Goal: Understand process/instructions

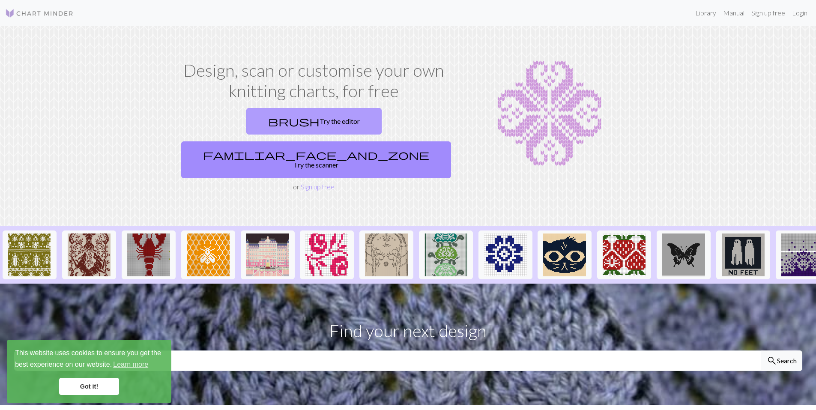
click at [246, 113] on link "brush Try the editor" at bounding box center [313, 121] width 135 height 27
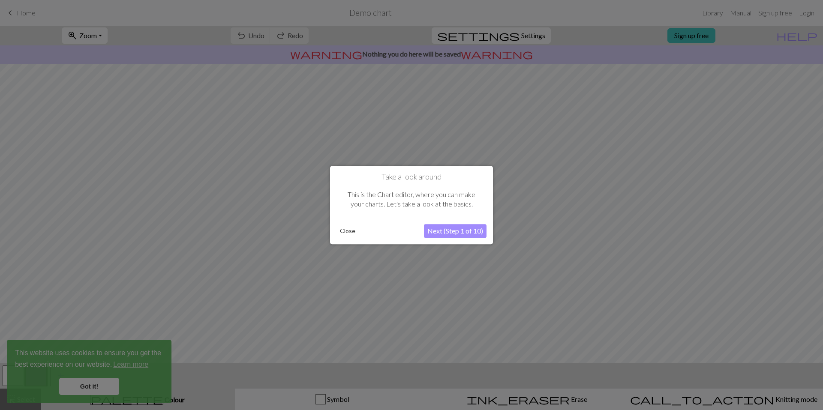
click at [443, 228] on button "Next (Step 1 of 10)" at bounding box center [455, 231] width 63 height 14
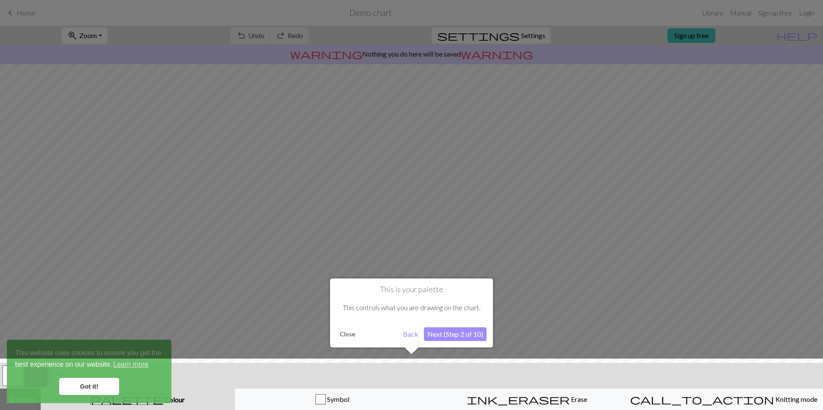
click at [431, 339] on button "Next (Step 2 of 10)" at bounding box center [455, 334] width 63 height 14
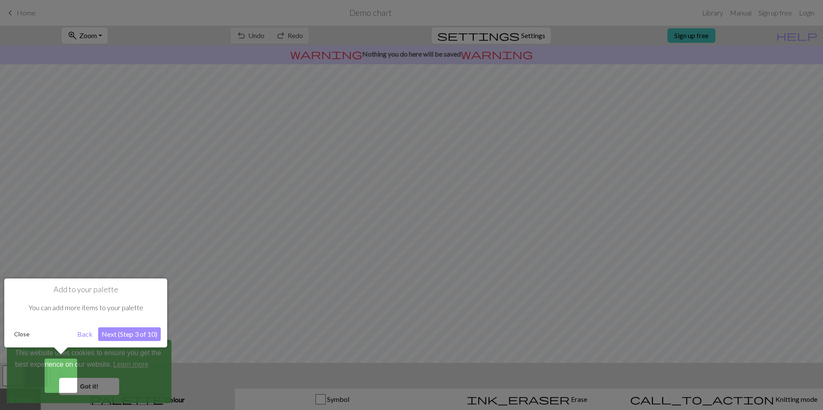
click at [135, 339] on button "Next (Step 3 of 10)" at bounding box center [129, 334] width 63 height 14
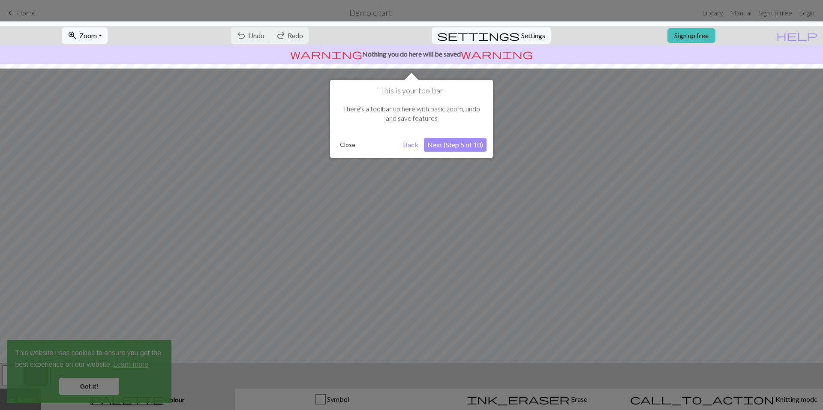
click at [429, 147] on button "Next (Step 5 of 10)" at bounding box center [455, 145] width 63 height 14
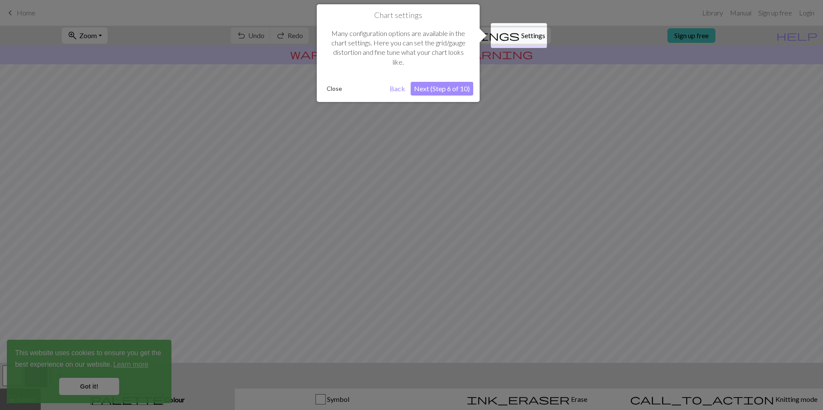
click at [426, 91] on button "Next (Step 6 of 10)" at bounding box center [442, 89] width 63 height 14
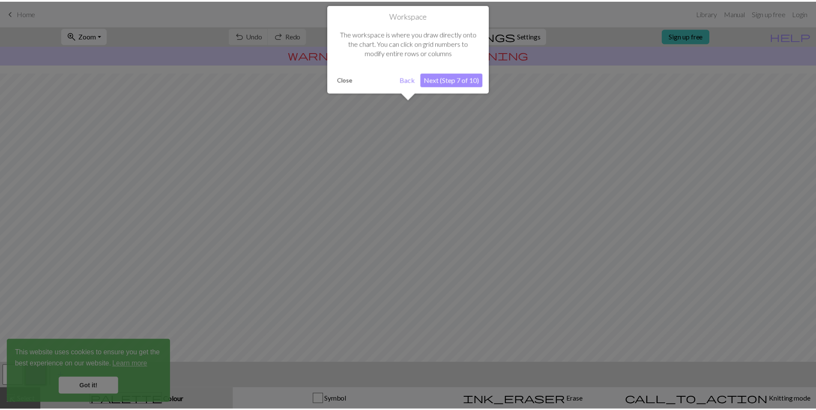
scroll to position [21, 0]
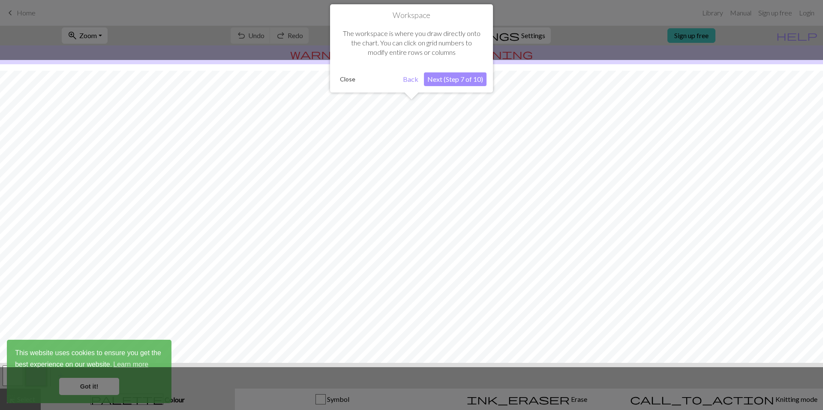
click at [438, 80] on button "Next (Step 7 of 10)" at bounding box center [455, 79] width 63 height 14
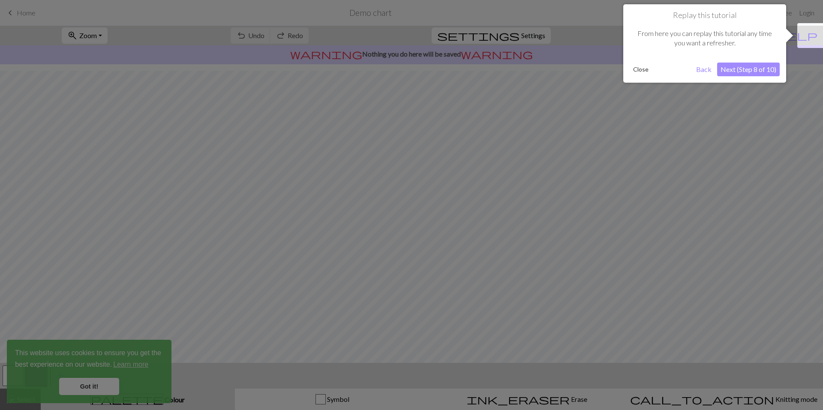
click at [747, 75] on button "Next (Step 8 of 10)" at bounding box center [748, 70] width 63 height 14
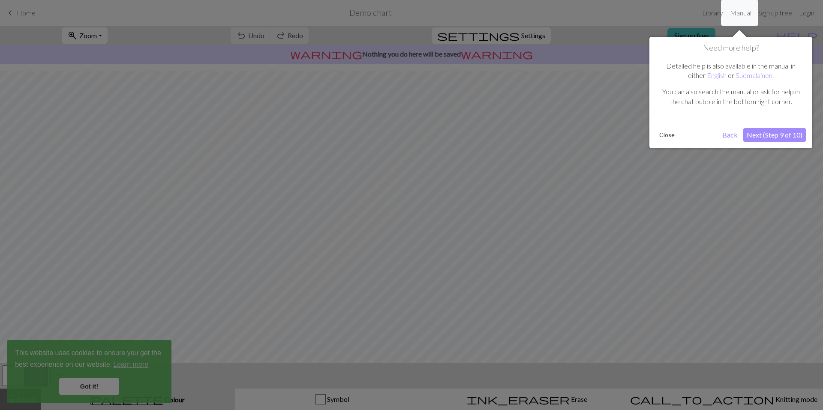
click at [756, 138] on button "Next (Step 9 of 10)" at bounding box center [774, 135] width 63 height 14
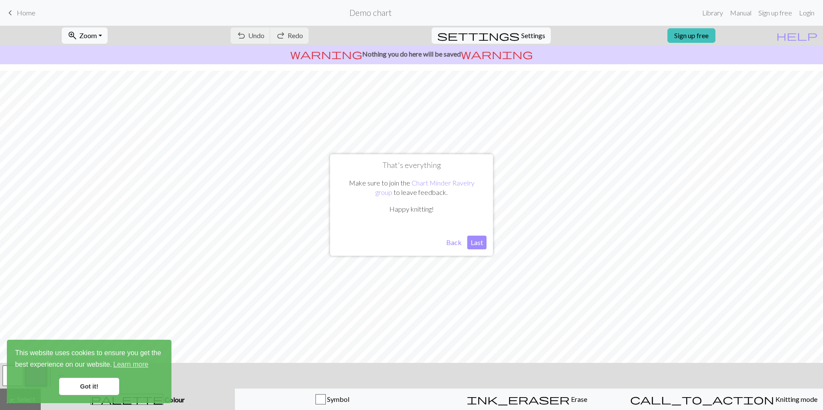
click at [475, 246] on button "Last" at bounding box center [476, 243] width 19 height 14
drag, startPoint x: 362, startPoint y: 55, endPoint x: 353, endPoint y: 48, distance: 11.3
